Goal: Communication & Community: Answer question/provide support

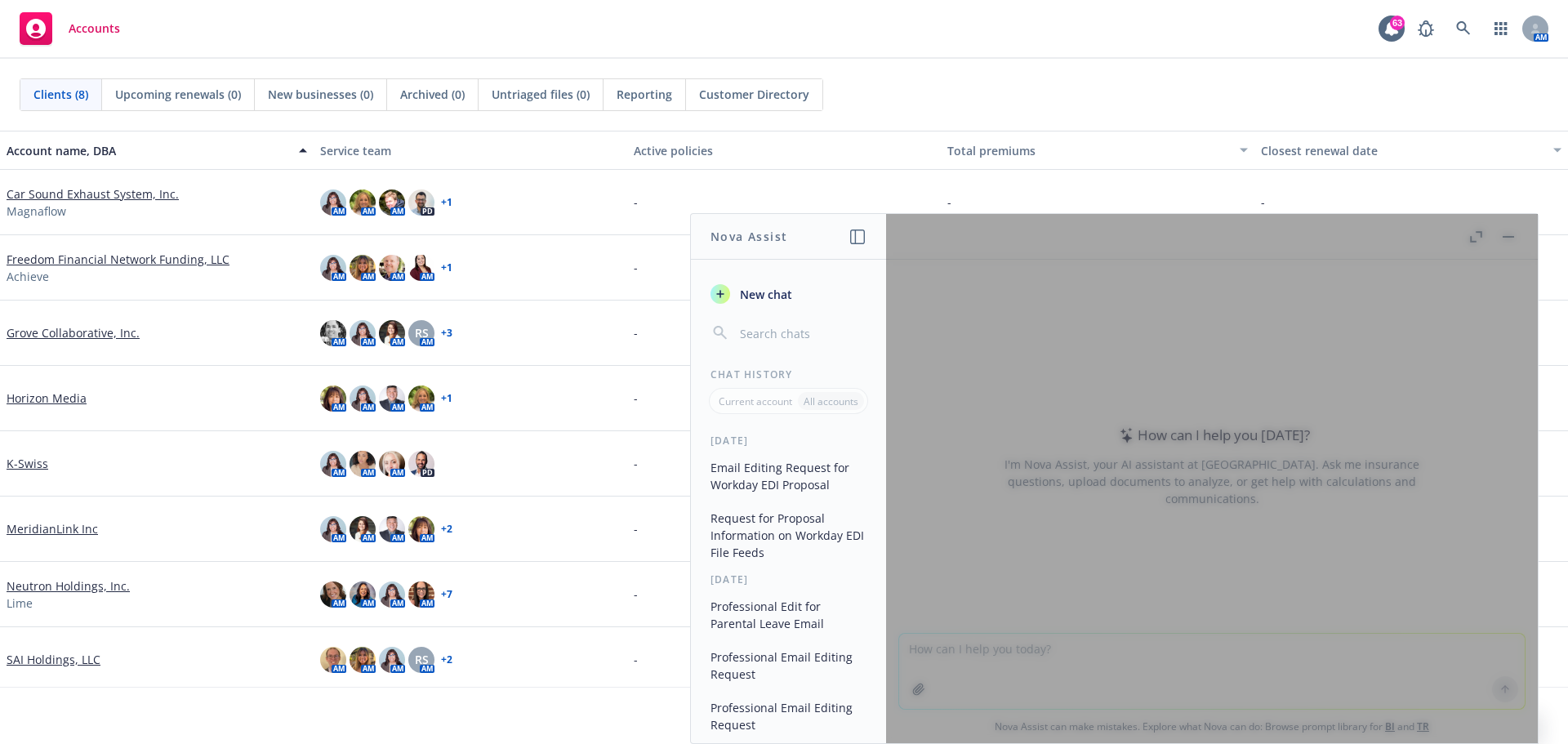
click at [996, 654] on div at bounding box center [1212, 478] width 652 height 529
click at [589, 341] on div "AM AM AM RS AM + 3" at bounding box center [470, 333] width 314 height 65
click at [1510, 240] on div at bounding box center [1212, 478] width 652 height 529
click at [622, 312] on div "AM AM AM RS AM + 3" at bounding box center [470, 333] width 314 height 65
click at [943, 650] on div at bounding box center [1212, 478] width 652 height 529
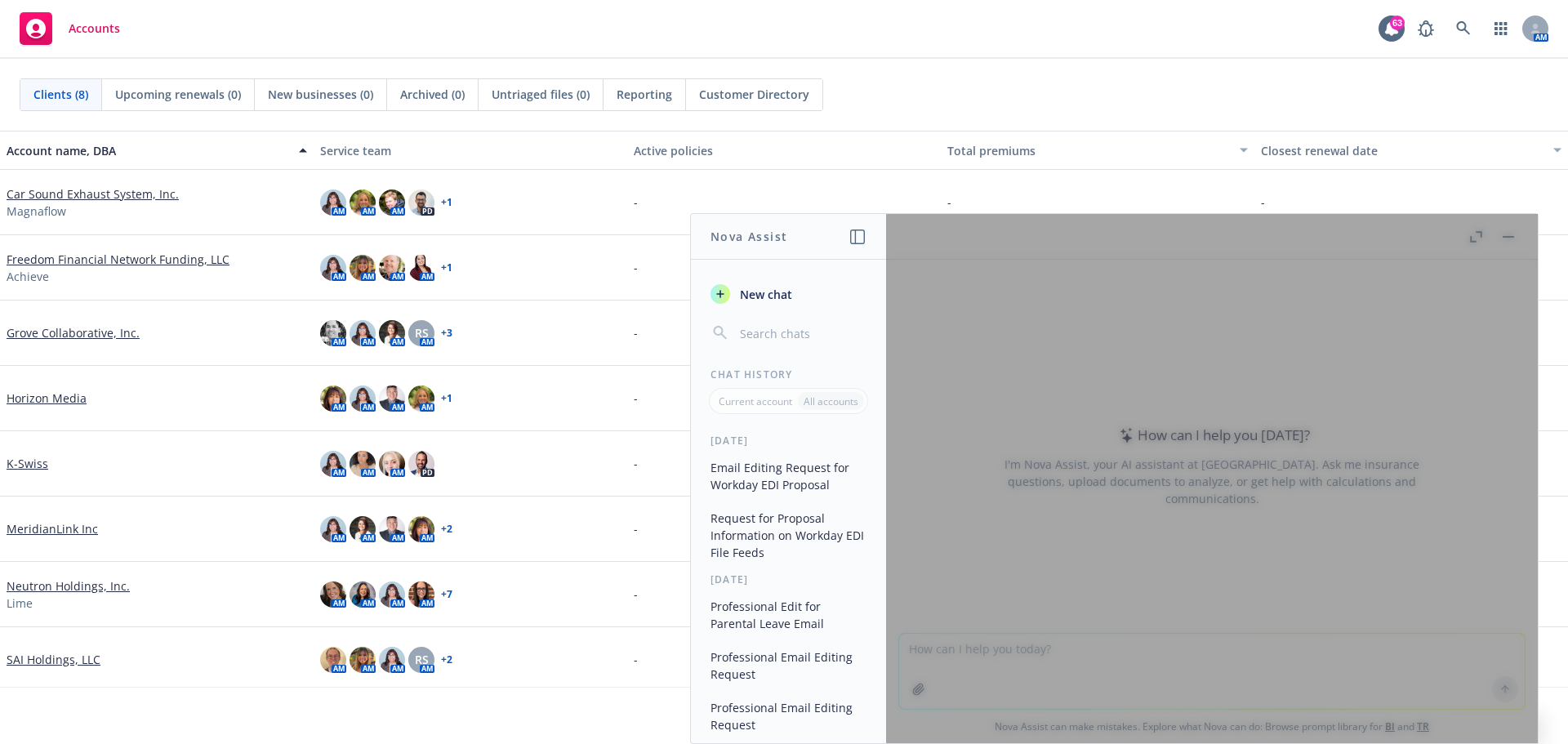
click at [943, 650] on div at bounding box center [1212, 478] width 652 height 529
click at [1186, 728] on div at bounding box center [1212, 478] width 652 height 529
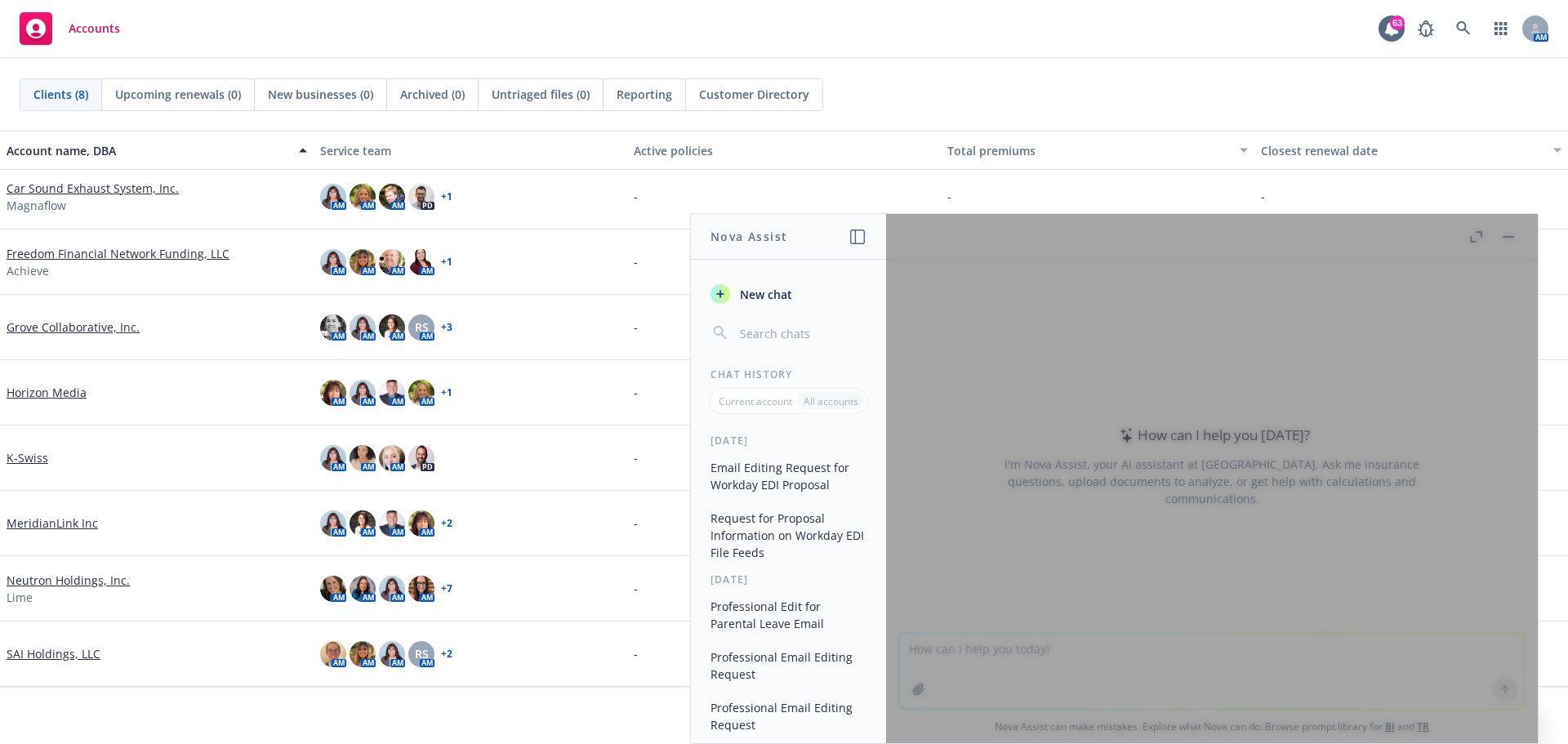
click at [1564, 726] on div "Can't find an account? Search for it" at bounding box center [784, 715] width 1568 height 57
click at [541, 679] on div "AM AM AM RS AM + 2" at bounding box center [470, 654] width 314 height 65
click at [522, 713] on div "Can't find an account? Search for it" at bounding box center [784, 706] width 1568 height 38
click at [742, 237] on h1 "Nova Assist" at bounding box center [750, 236] width 77 height 17
click at [733, 297] on button "New chat" at bounding box center [788, 293] width 169 height 30
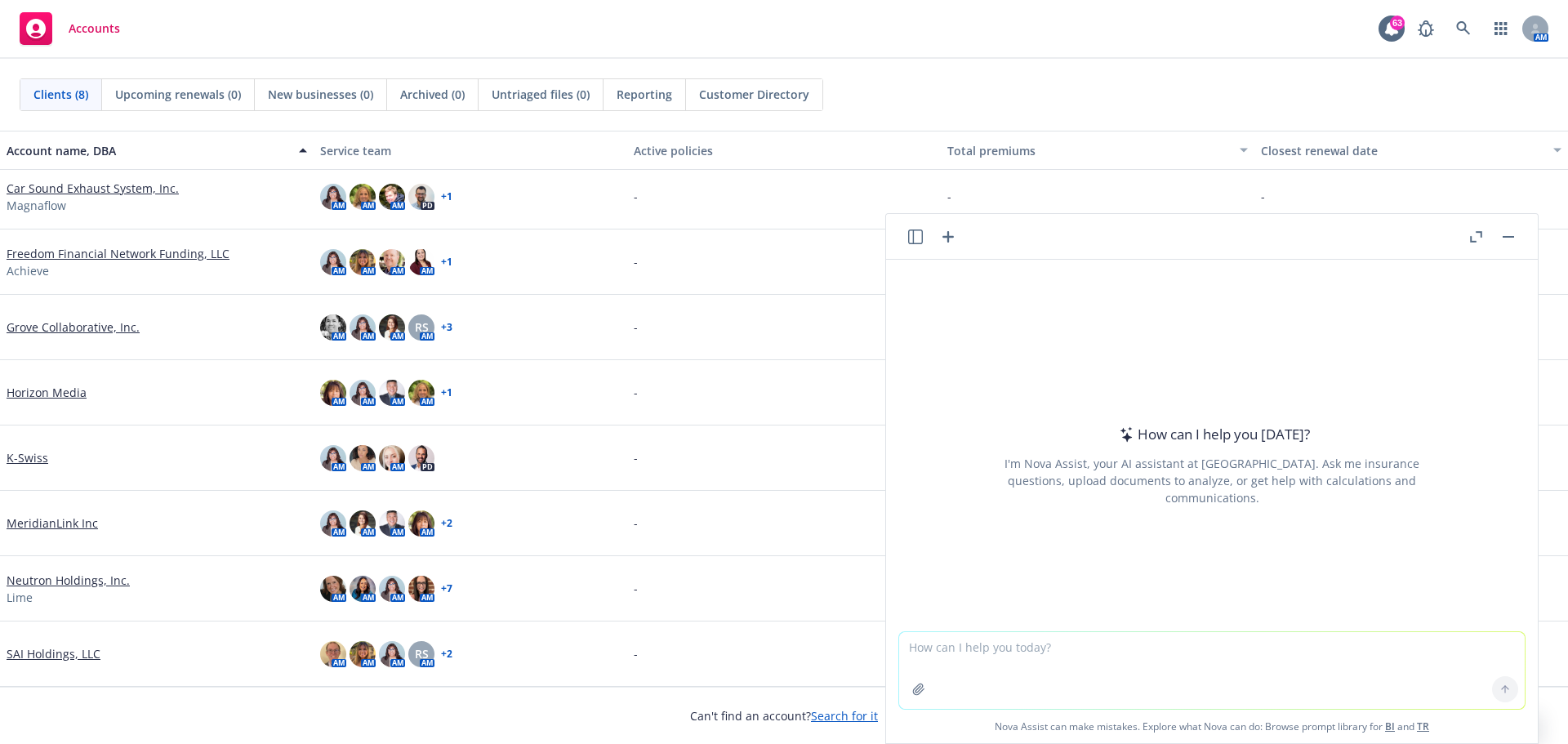
click at [1027, 656] on textarea at bounding box center [1213, 671] width 626 height 77
type textarea "Please edit email below."
click at [1500, 686] on icon at bounding box center [1505, 689] width 12 height 12
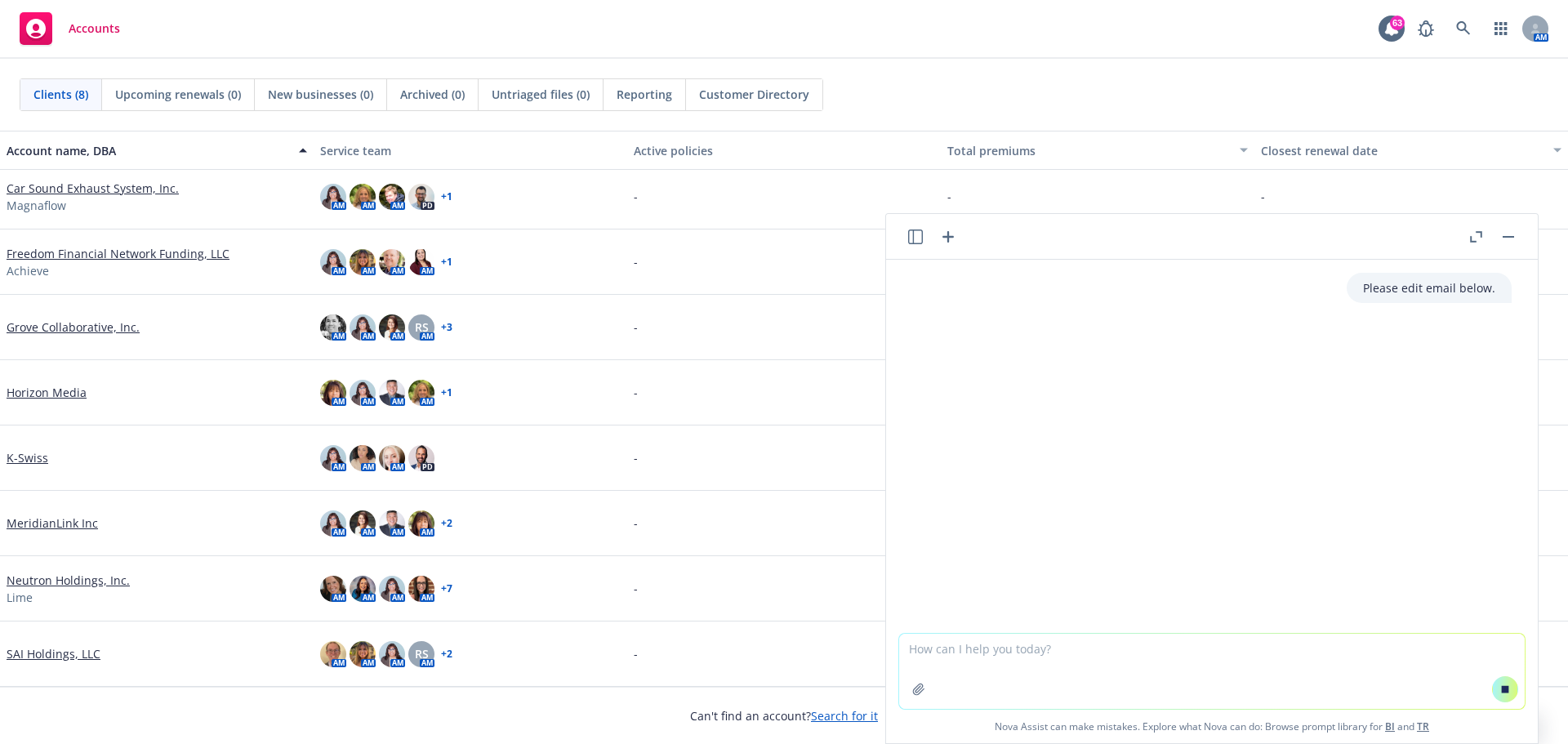
paste textarea "We met with Aetna and RxBenefits [DATE]. Aetna is continuing to push back on pe…"
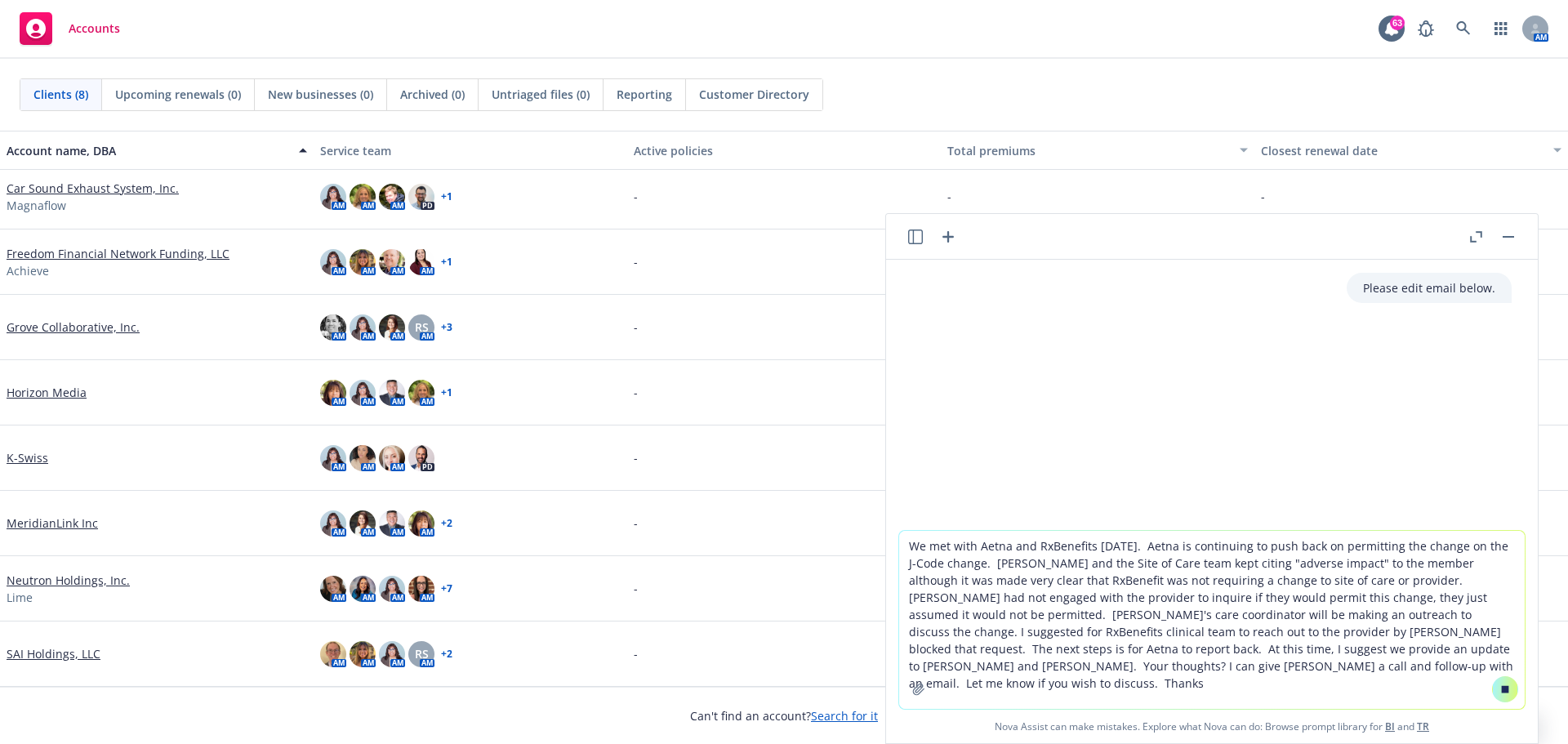
type textarea "We met with Aetna and RxBenefits [DATE]. Aetna is continuing to push back on pe…"
click at [1503, 695] on button at bounding box center [1505, 689] width 26 height 26
click at [1503, 687] on icon at bounding box center [1505, 688] width 6 height 4
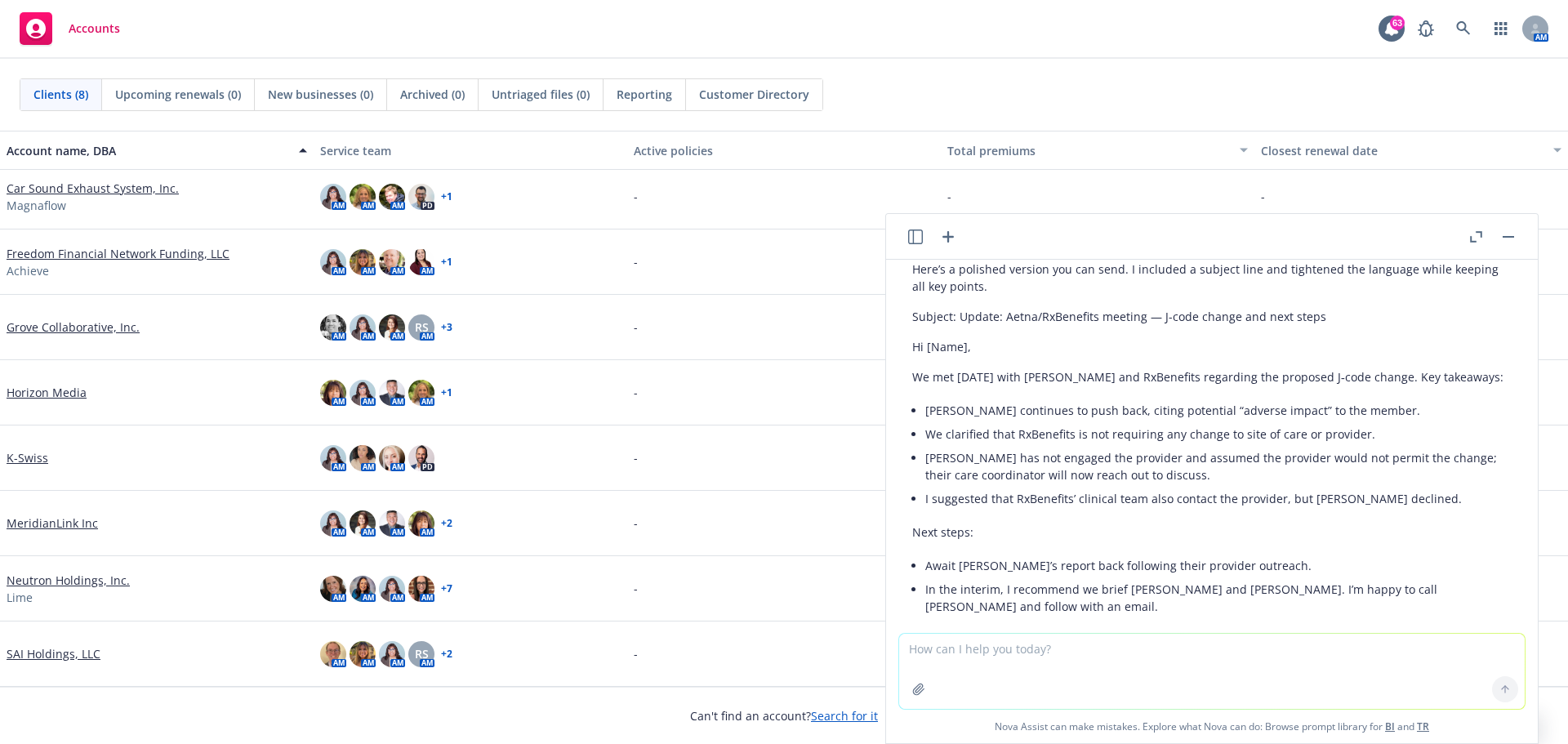
scroll to position [337, 0]
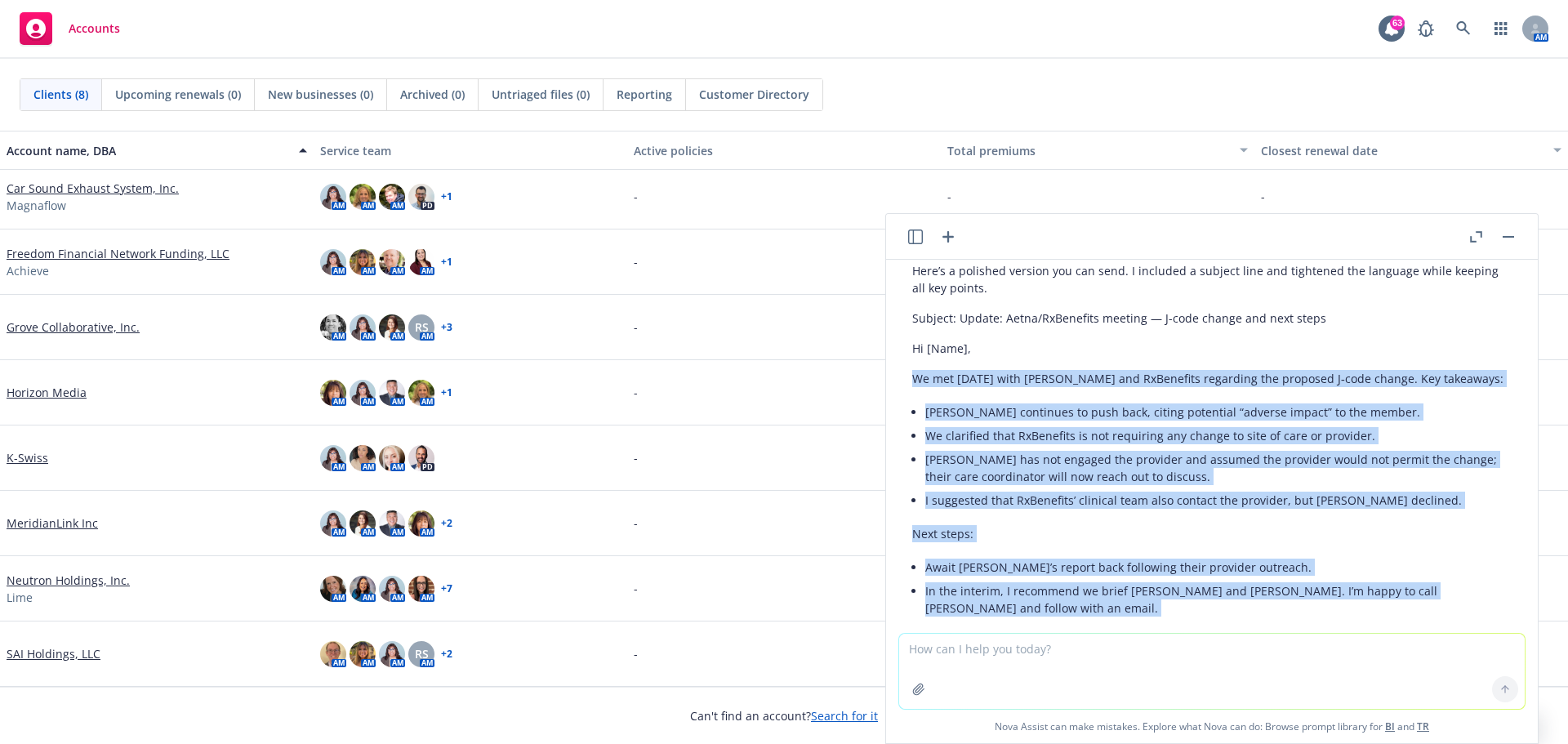
drag, startPoint x: 915, startPoint y: 343, endPoint x: 1352, endPoint y: 602, distance: 508.0
click at [1352, 602] on div "Here’s a polished version you can send. I included a subject line and tightened…" at bounding box center [1212, 574] width 599 height 638
copy div "We met [DATE] with [PERSON_NAME] and RxBenefits regarding the proposed J‑code c…"
